Goal: Transaction & Acquisition: Purchase product/service

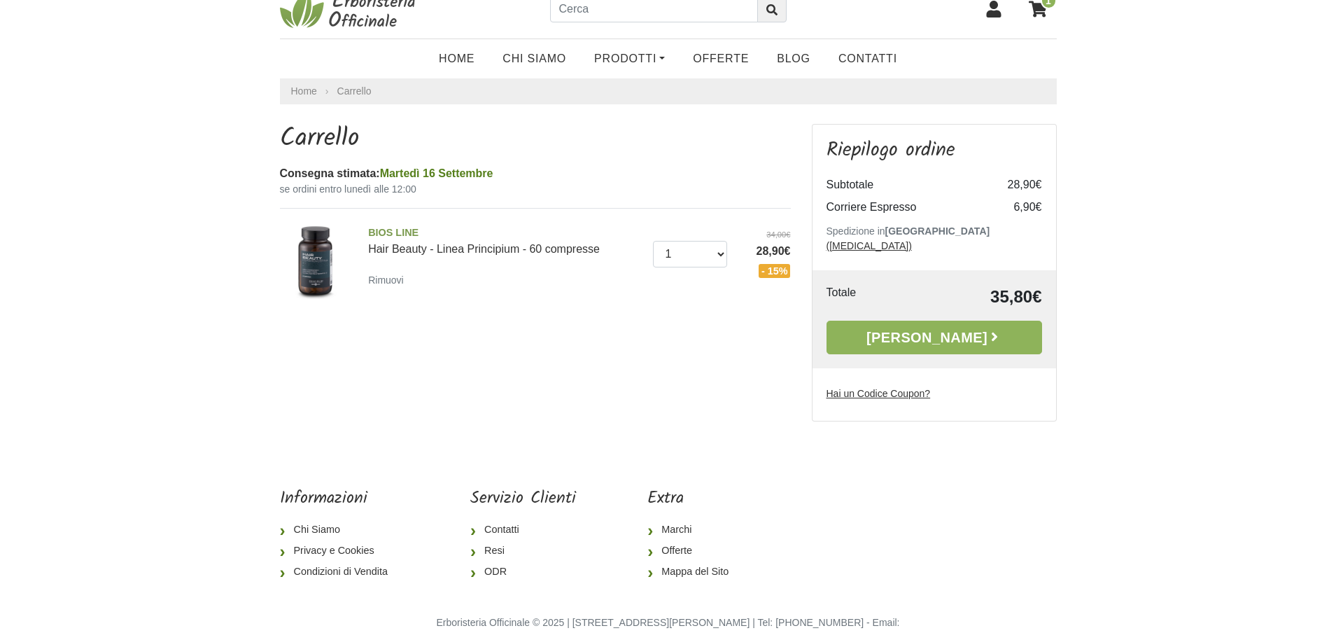
scroll to position [41, 0]
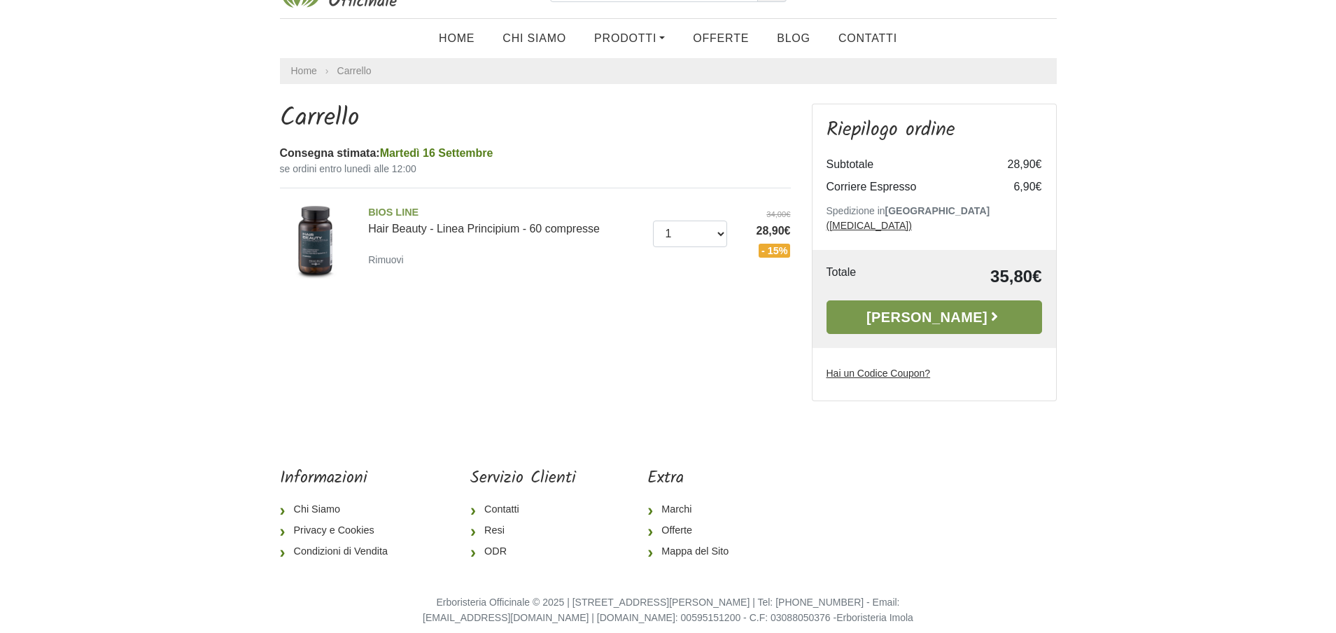
click at [945, 300] on link "[PERSON_NAME]" at bounding box center [934, 317] width 216 height 34
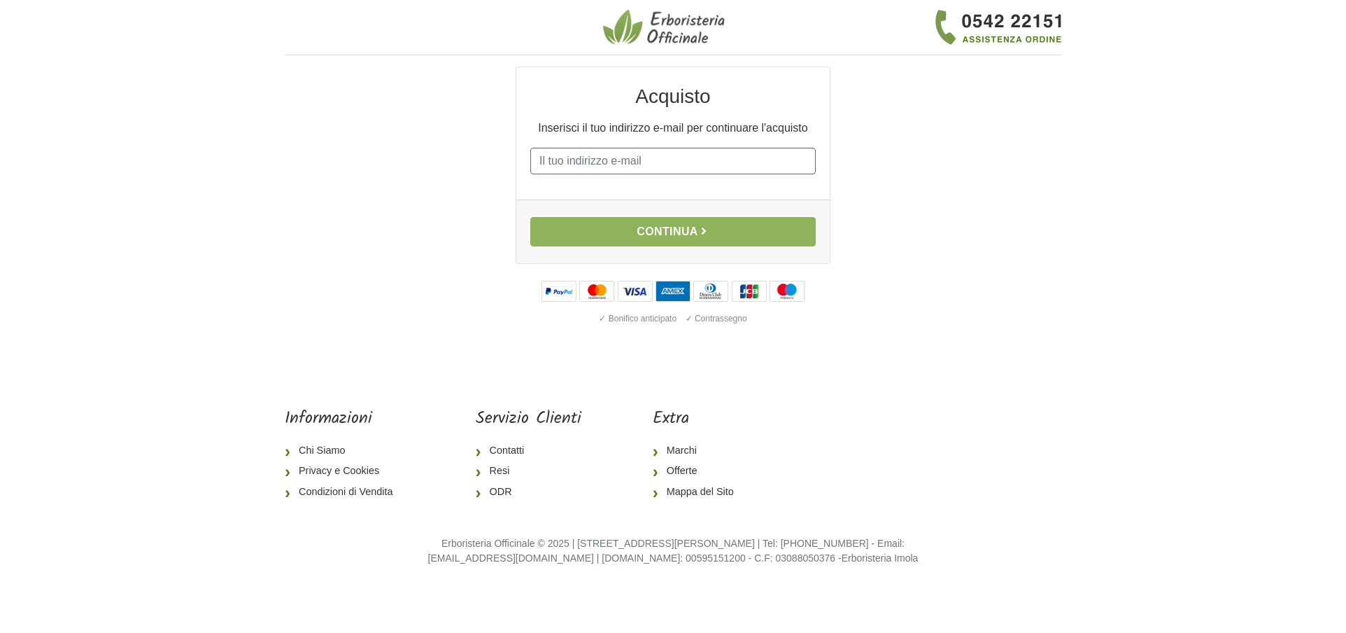
click at [603, 160] on input "E-mail" at bounding box center [673, 161] width 286 height 27
type input "nadiaruzzante@yahoo.it"
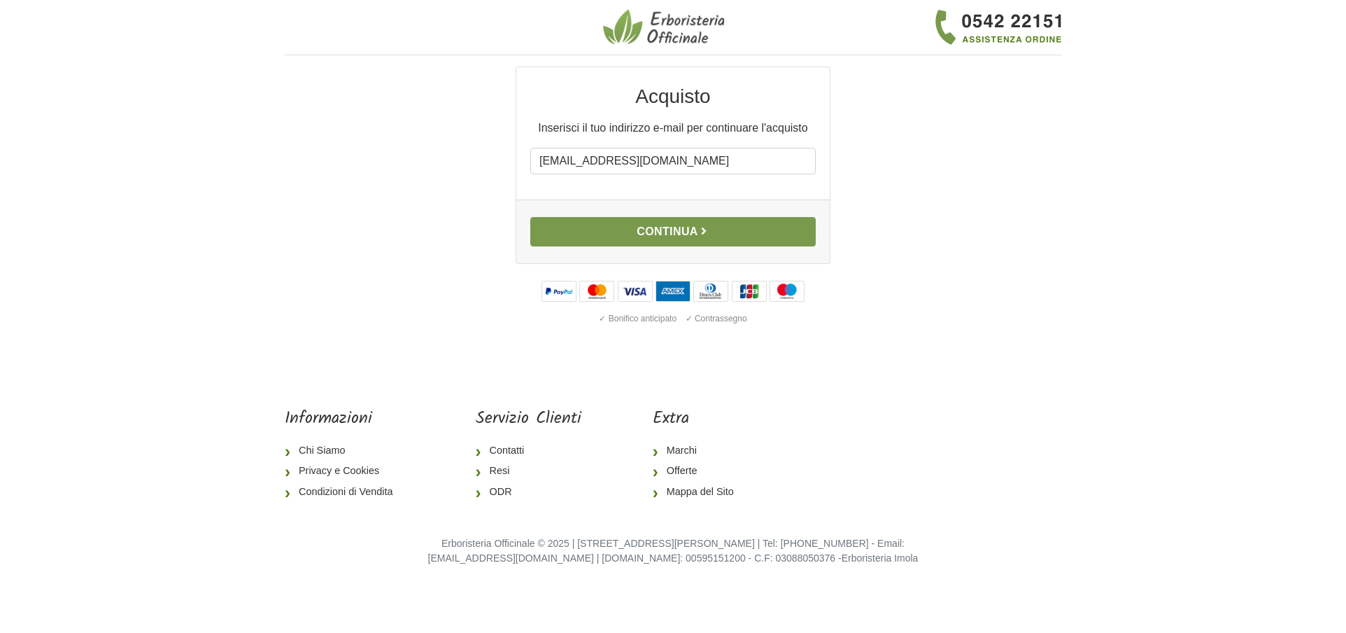
click at [653, 232] on button "Continua" at bounding box center [673, 231] width 286 height 29
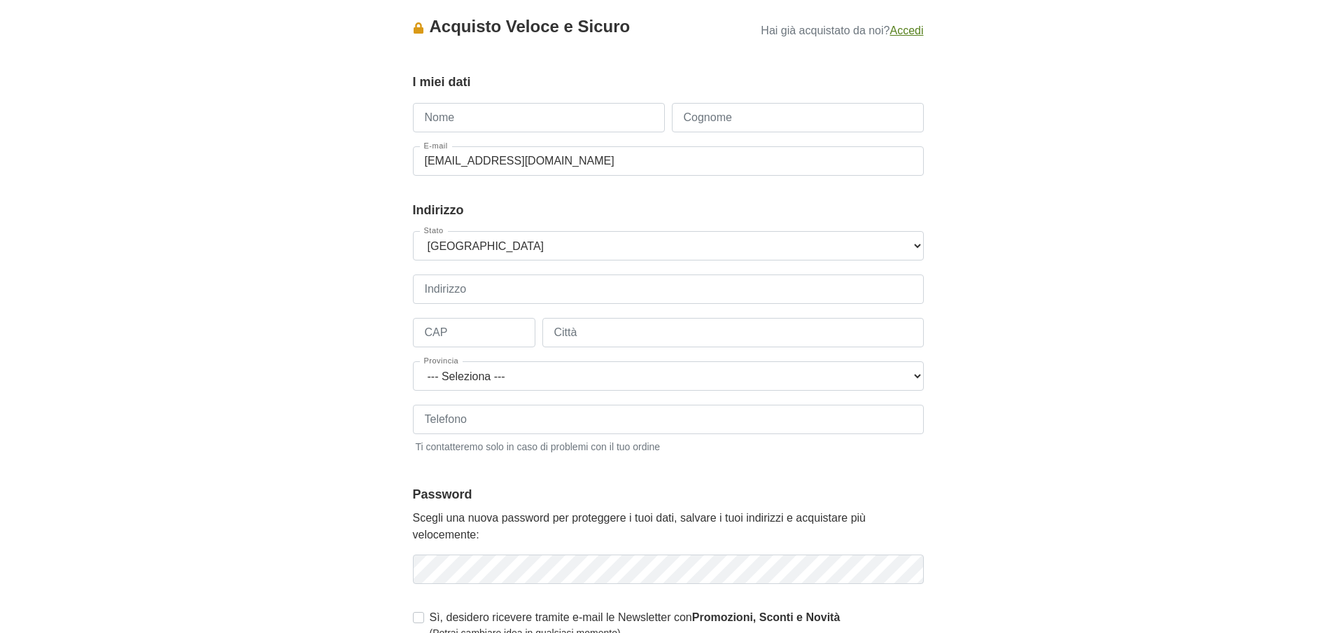
scroll to position [55, 0]
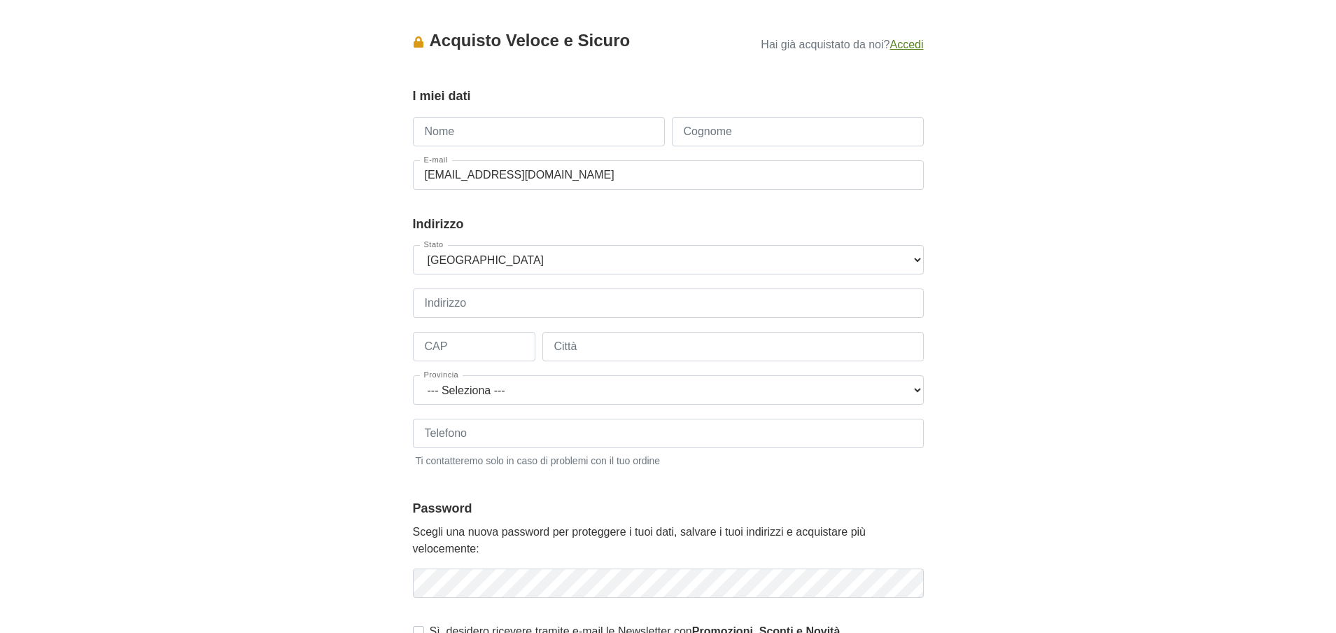
click at [488, 132] on input "Nome" at bounding box center [539, 131] width 252 height 29
type input "nadia"
type input "RUZZANTE"
type input "3495253097"
click at [489, 305] on input "Indirizzo" at bounding box center [668, 302] width 511 height 29
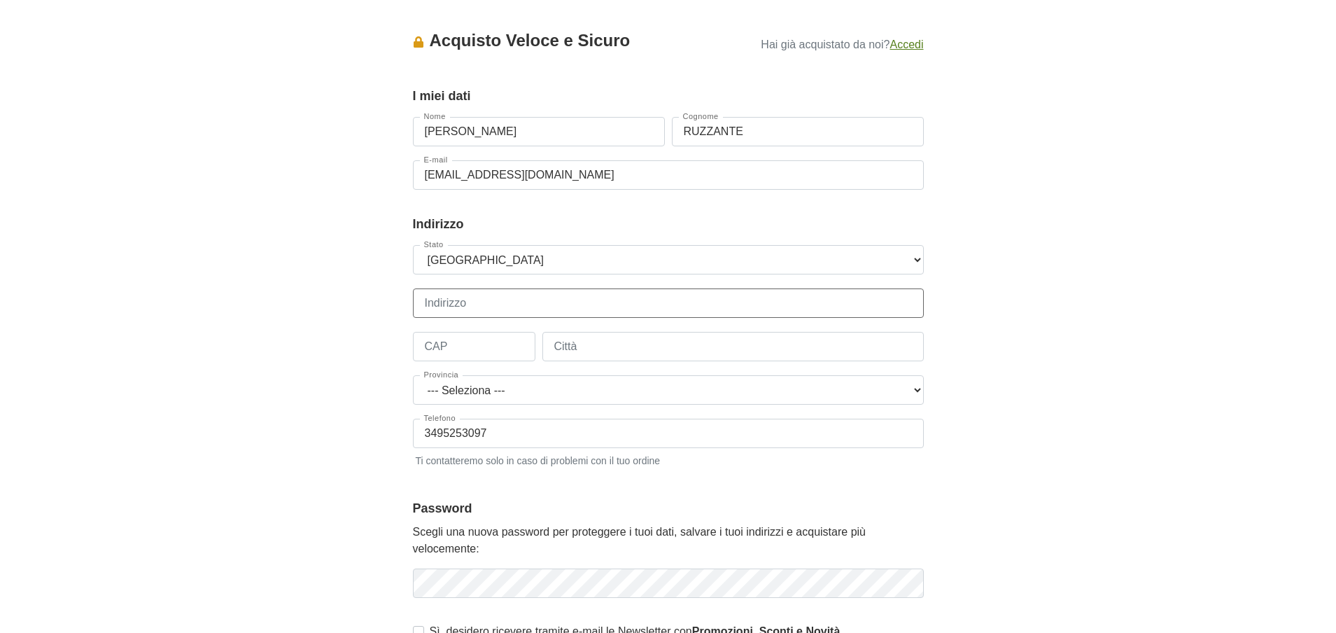
type input "VIA TORINO 10"
type input "37053"
type input "CEREA"
select select "3945"
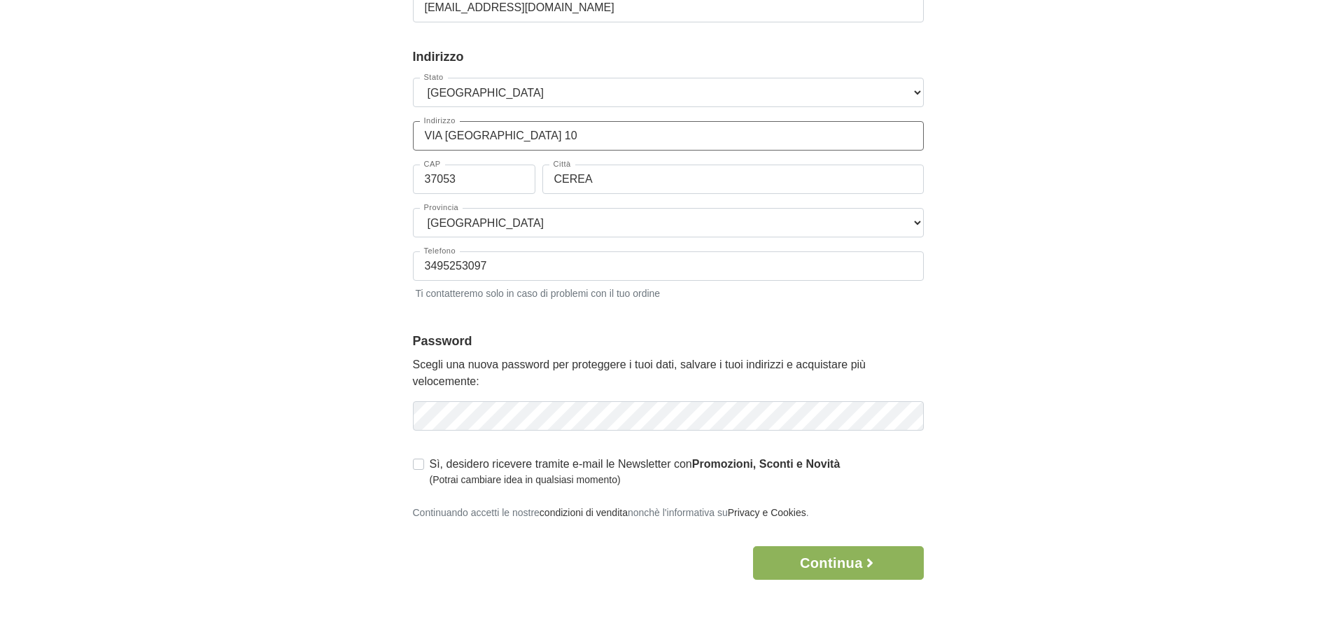
scroll to position [265, 0]
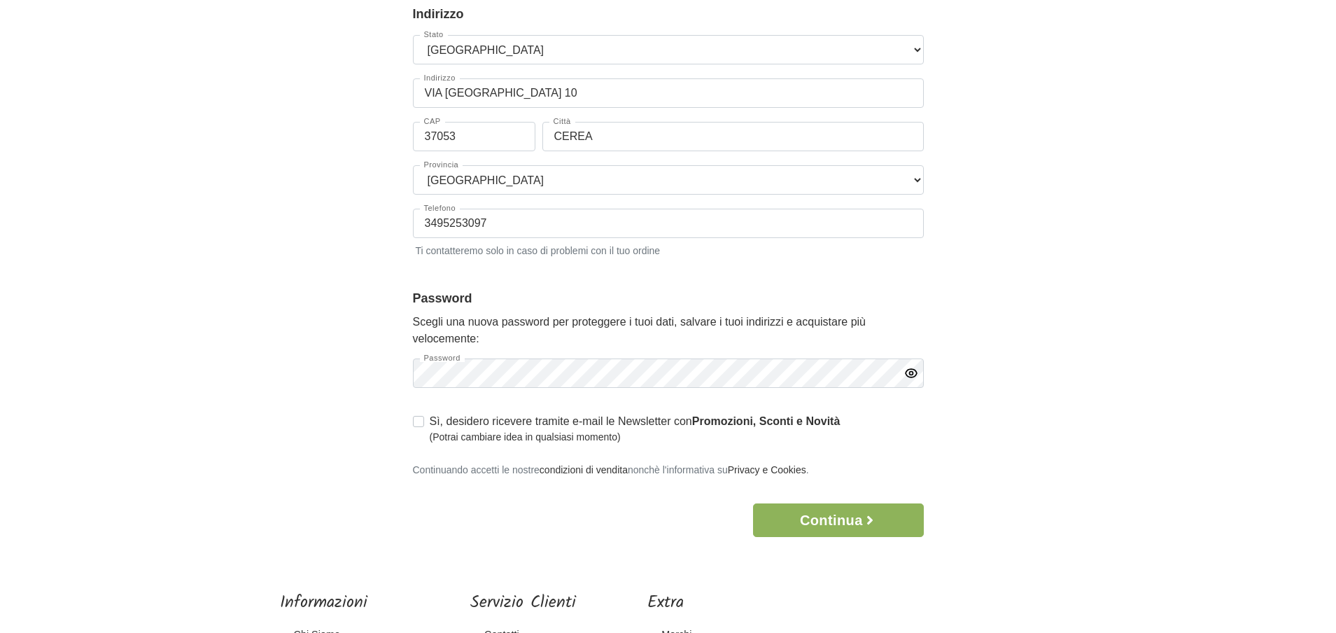
click at [910, 372] on icon "button" at bounding box center [910, 372] width 3 height 3
click at [832, 521] on button "Continua" at bounding box center [838, 520] width 170 height 34
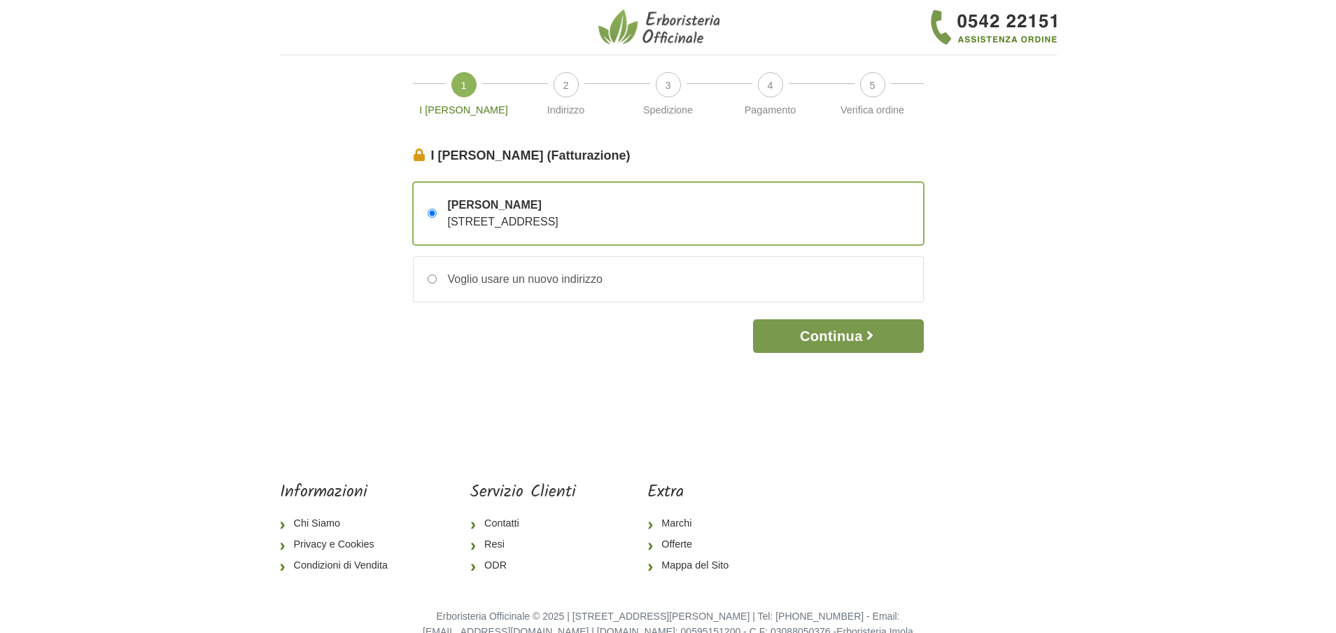
click at [838, 337] on button "Continua" at bounding box center [838, 336] width 170 height 34
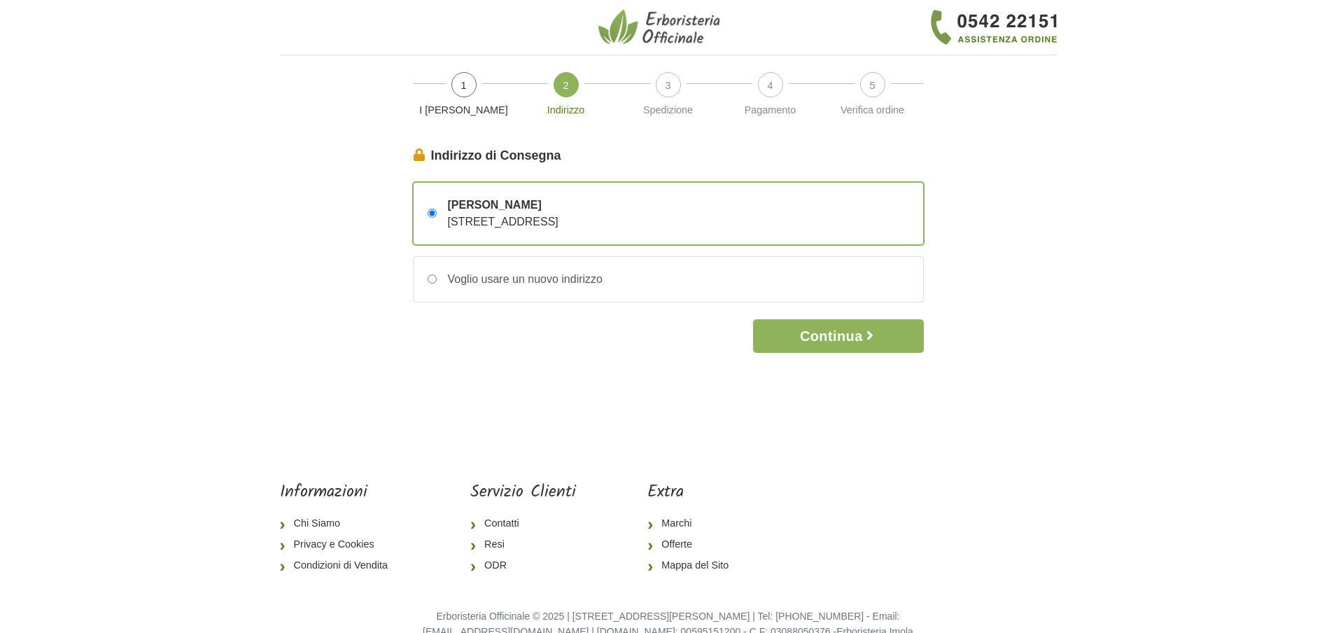
click at [838, 337] on button "Continua" at bounding box center [838, 336] width 170 height 34
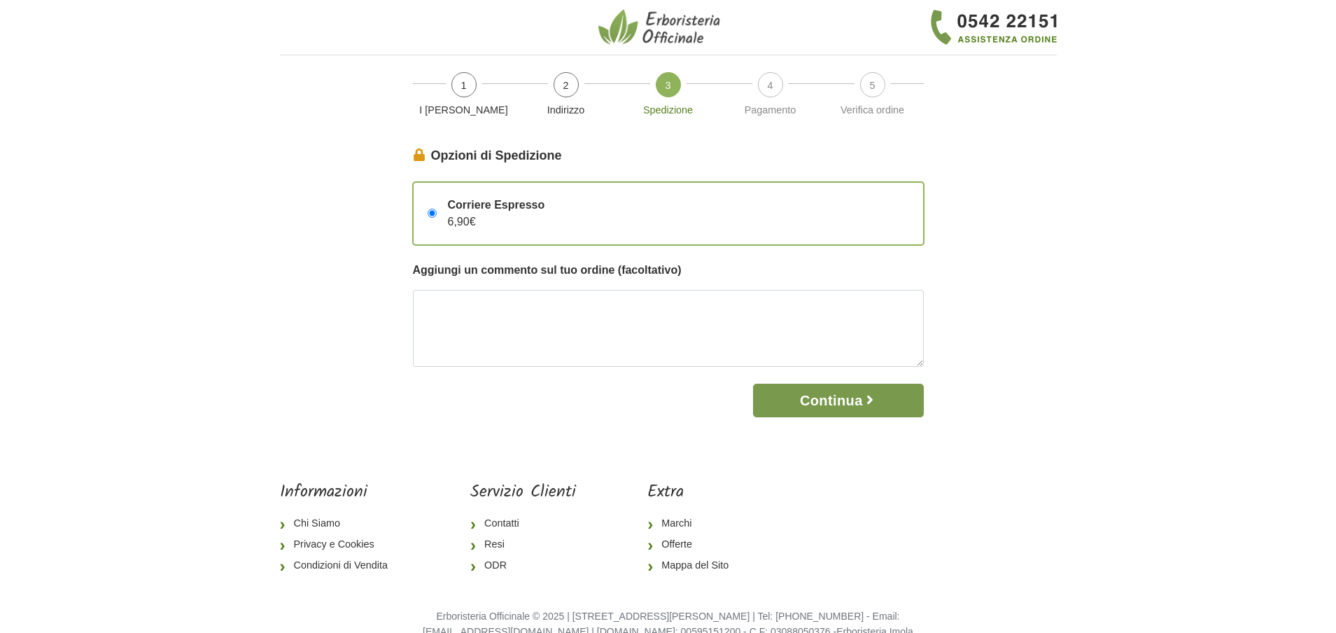
click at [841, 399] on button "Continua" at bounding box center [838, 400] width 170 height 34
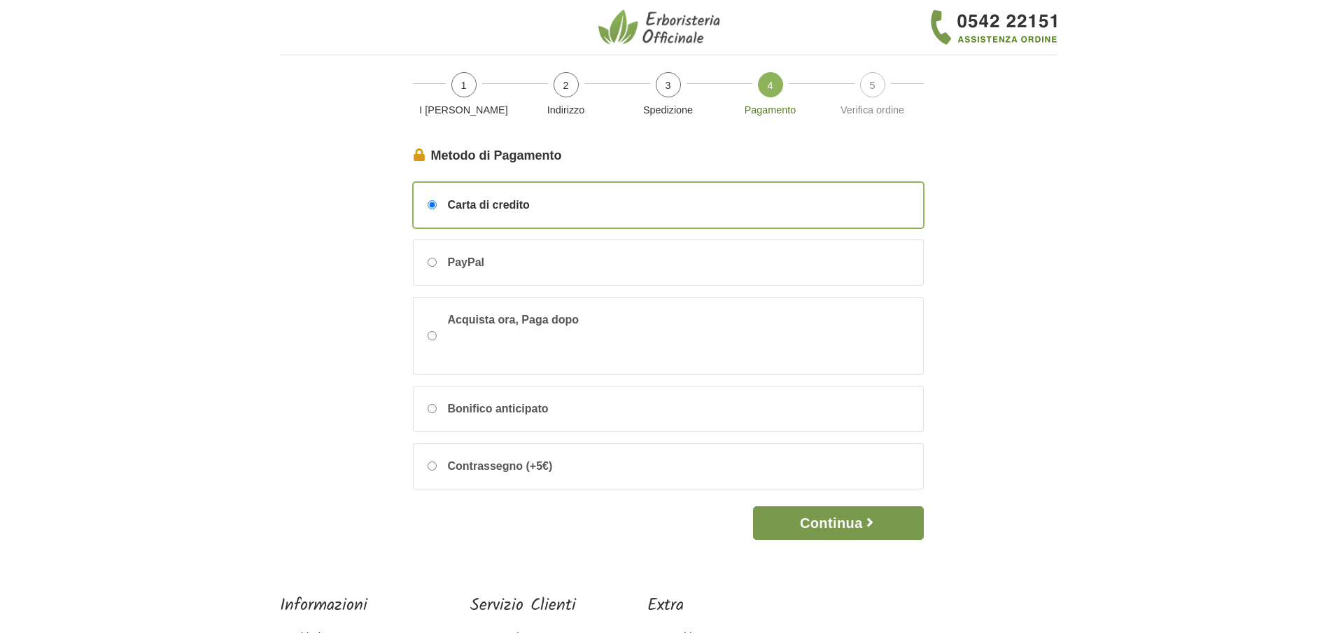
click at [833, 525] on button "Continua" at bounding box center [838, 523] width 170 height 34
click at [430, 465] on input "Contrassegno (+5€)" at bounding box center [432, 465] width 9 height 9
radio input "true"
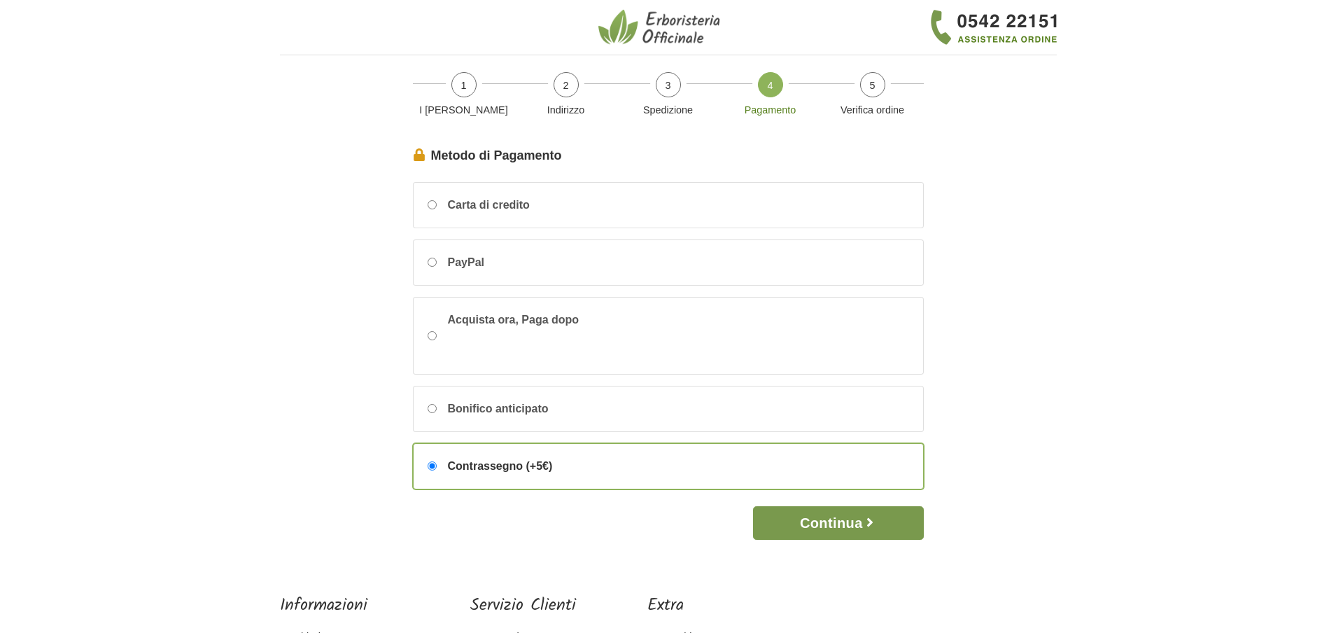
click at [826, 521] on button "Continua" at bounding box center [838, 523] width 170 height 34
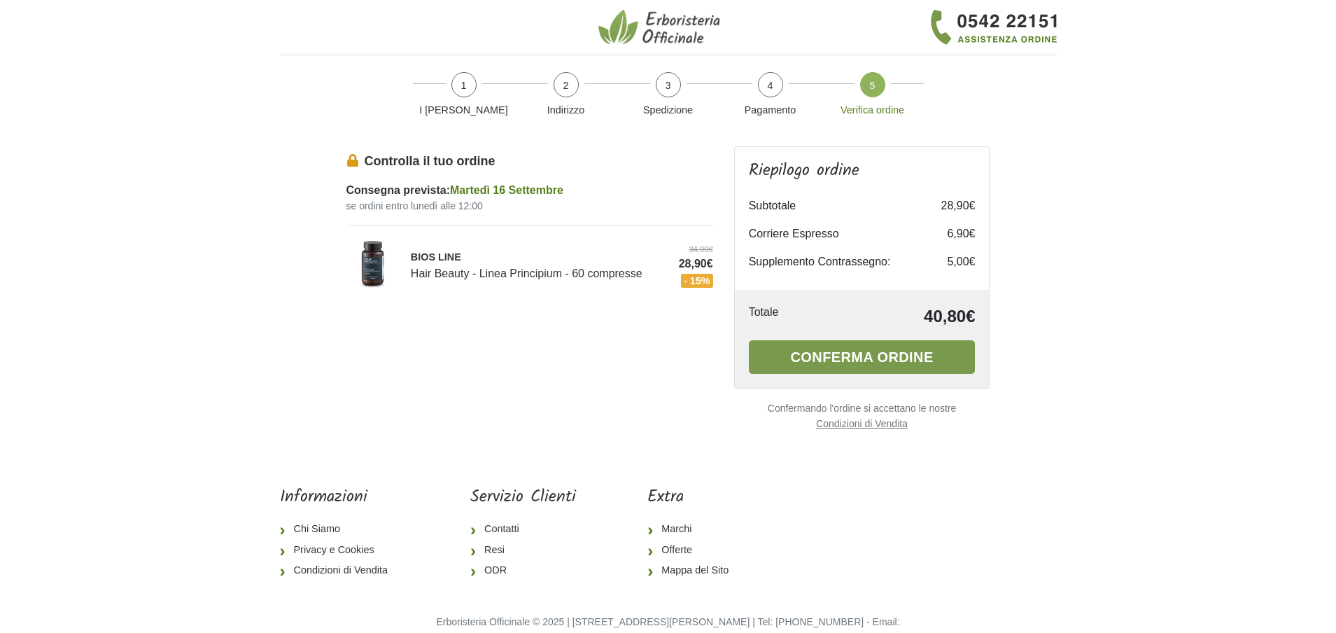
click at [864, 355] on button "Conferma ordine" at bounding box center [862, 357] width 227 height 34
